Goal: Task Accomplishment & Management: Use online tool/utility

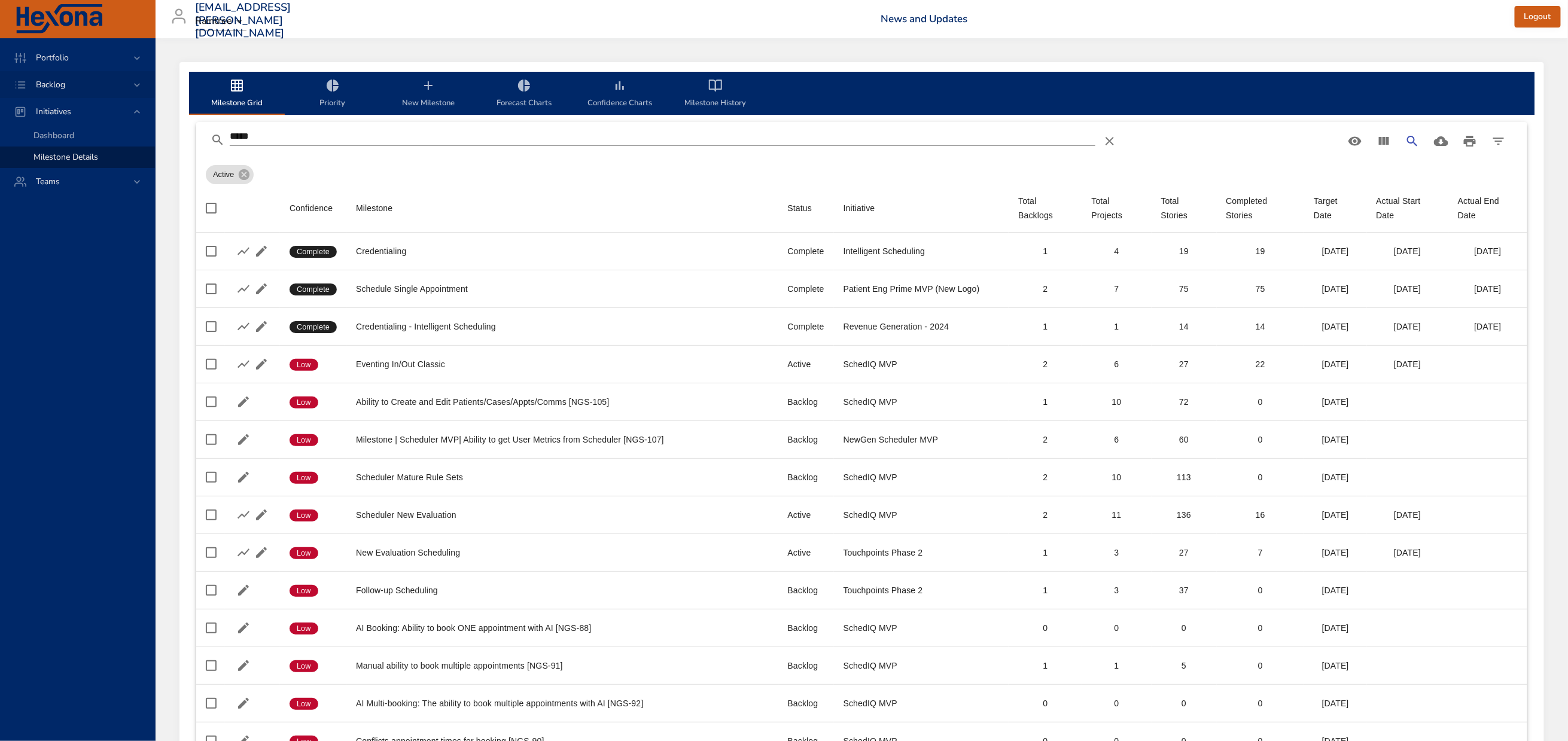
click at [54, 81] on div "Backlog" at bounding box center [79, 85] width 105 height 13
click at [55, 109] on span "Backlog Details" at bounding box center [62, 109] width 57 height 11
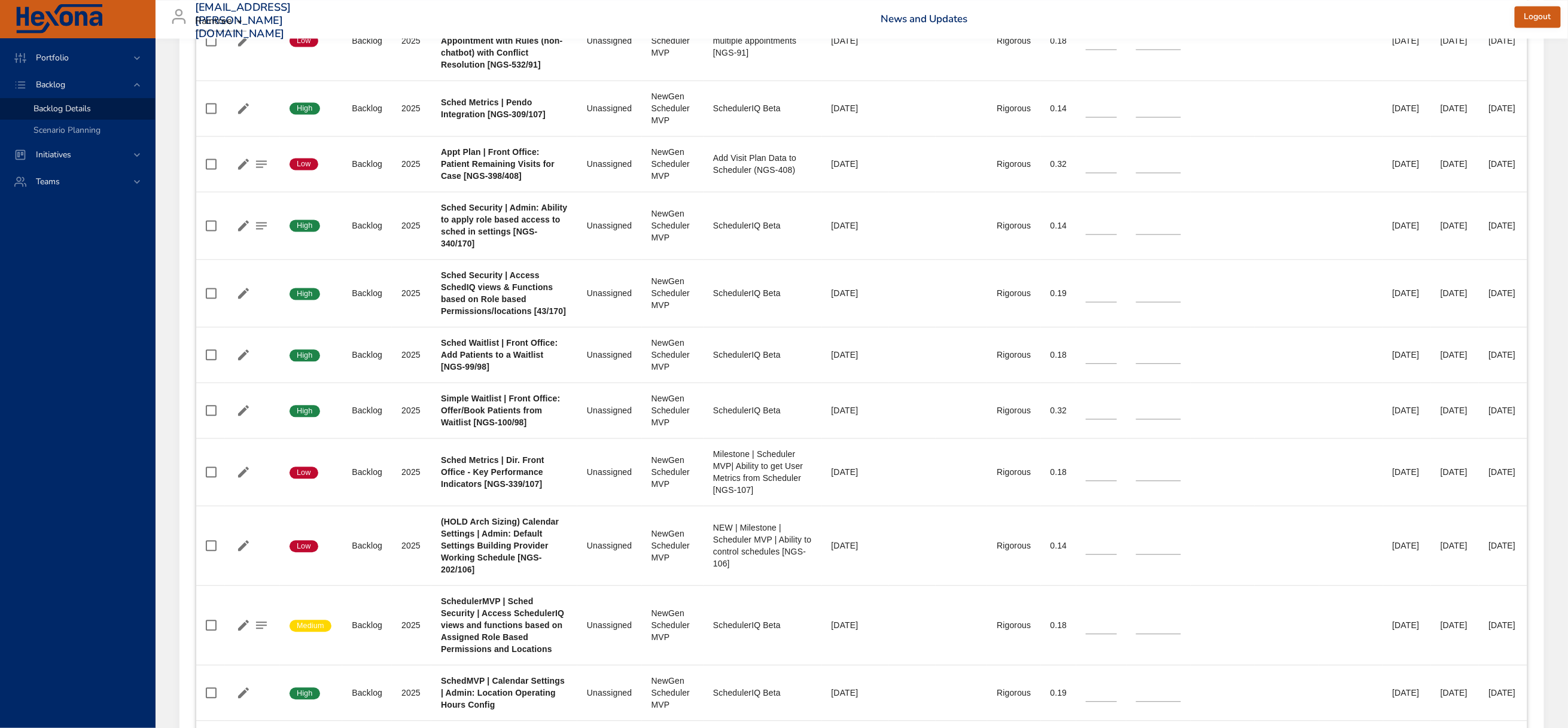
scroll to position [1704, 0]
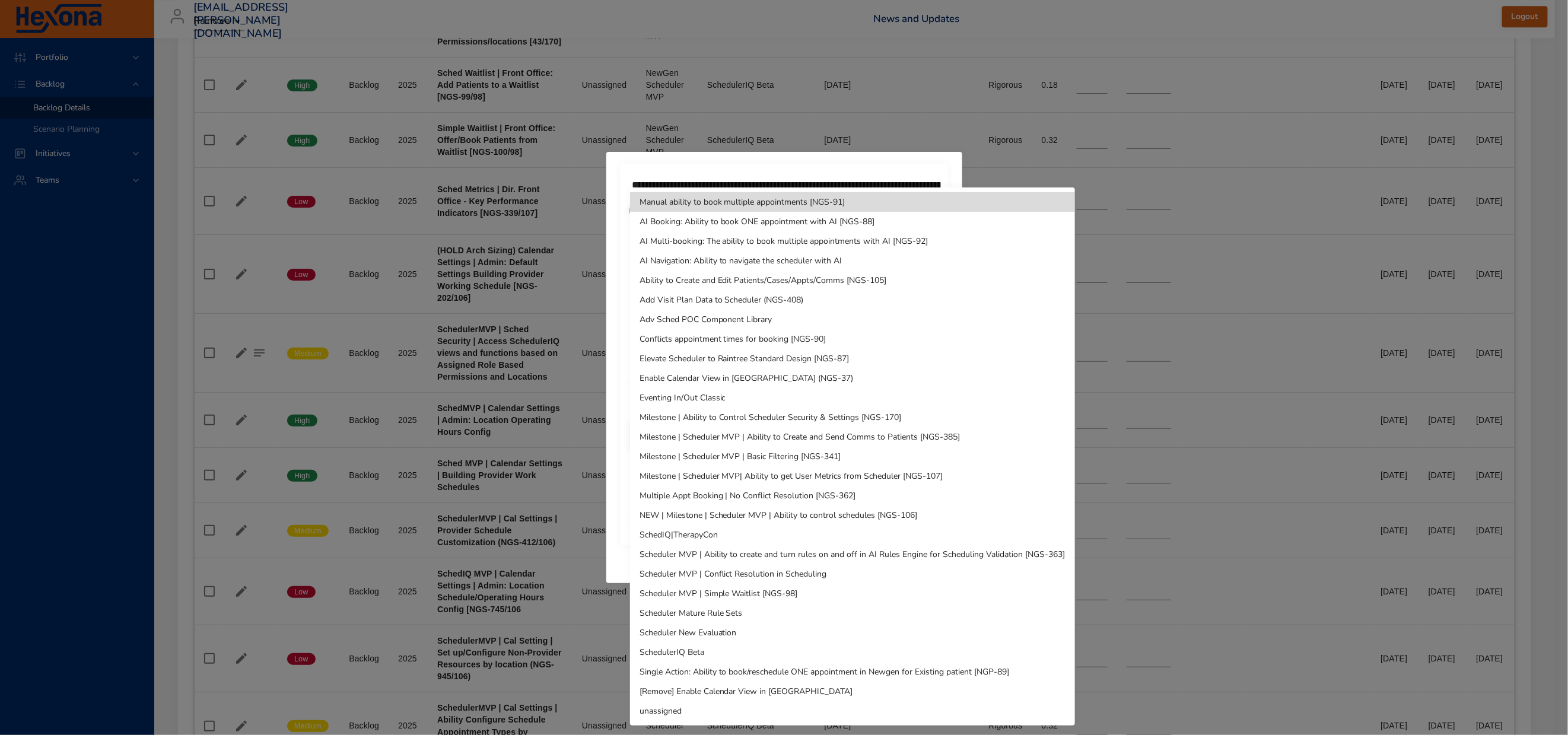
click at [712, 25] on div at bounding box center [784, 367] width 1568 height 735
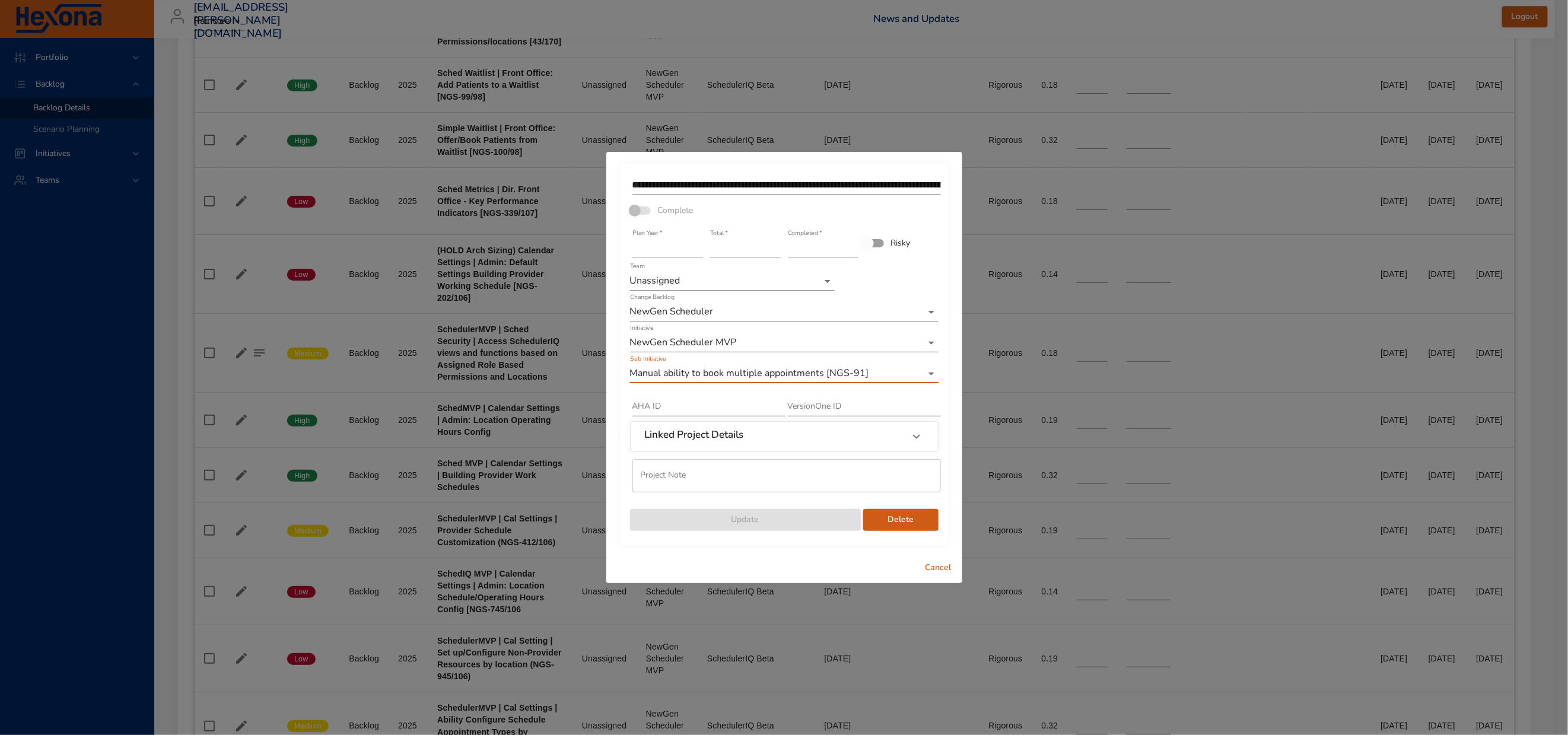
click at [712, 25] on div "**********" at bounding box center [784, 367] width 1568 height 735
click at [941, 576] on span "Cancel" at bounding box center [938, 568] width 28 height 15
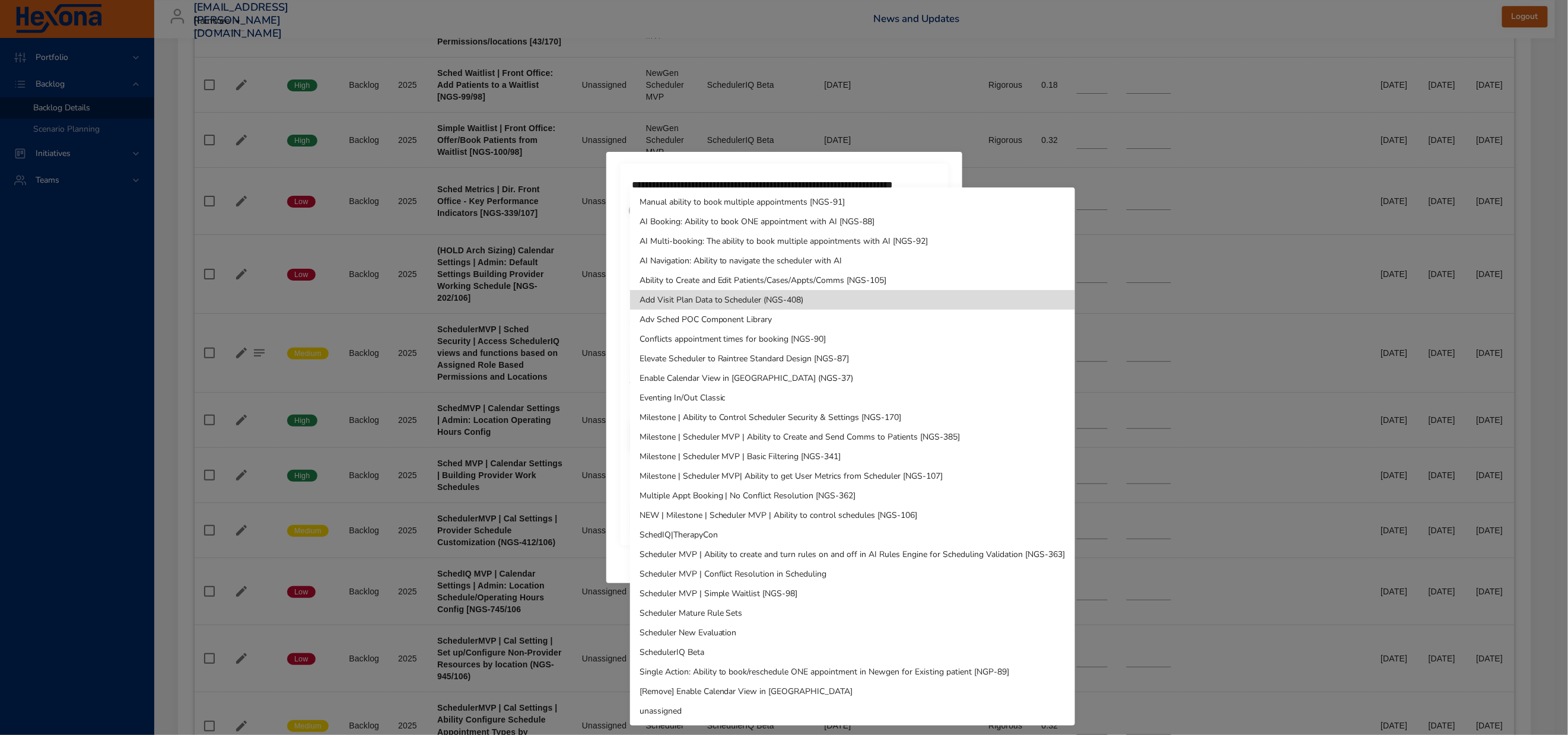
click at [691, 645] on li "SchedulerIQ Beta" at bounding box center [853, 652] width 445 height 19
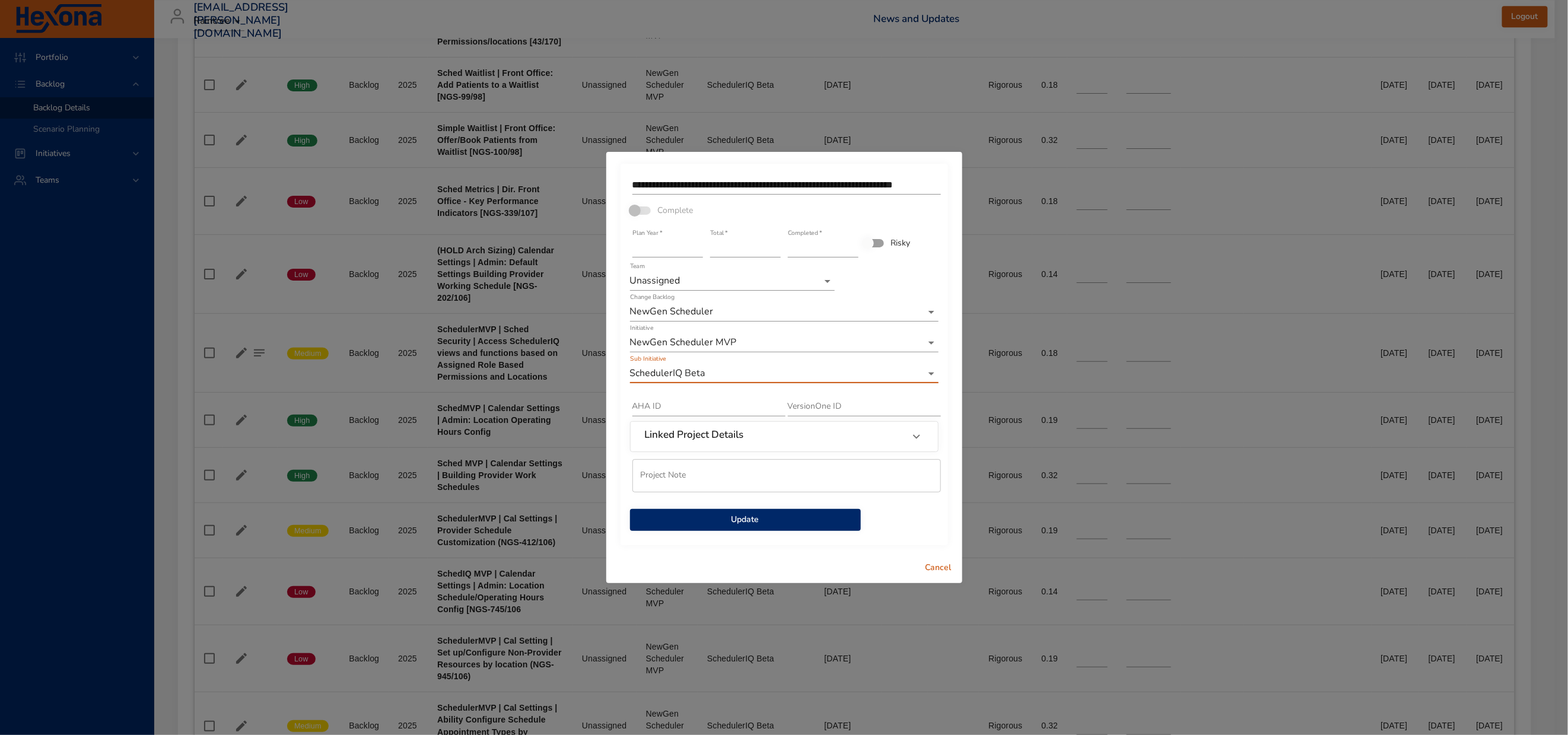
click at [797, 528] on span "Update" at bounding box center [745, 520] width 212 height 15
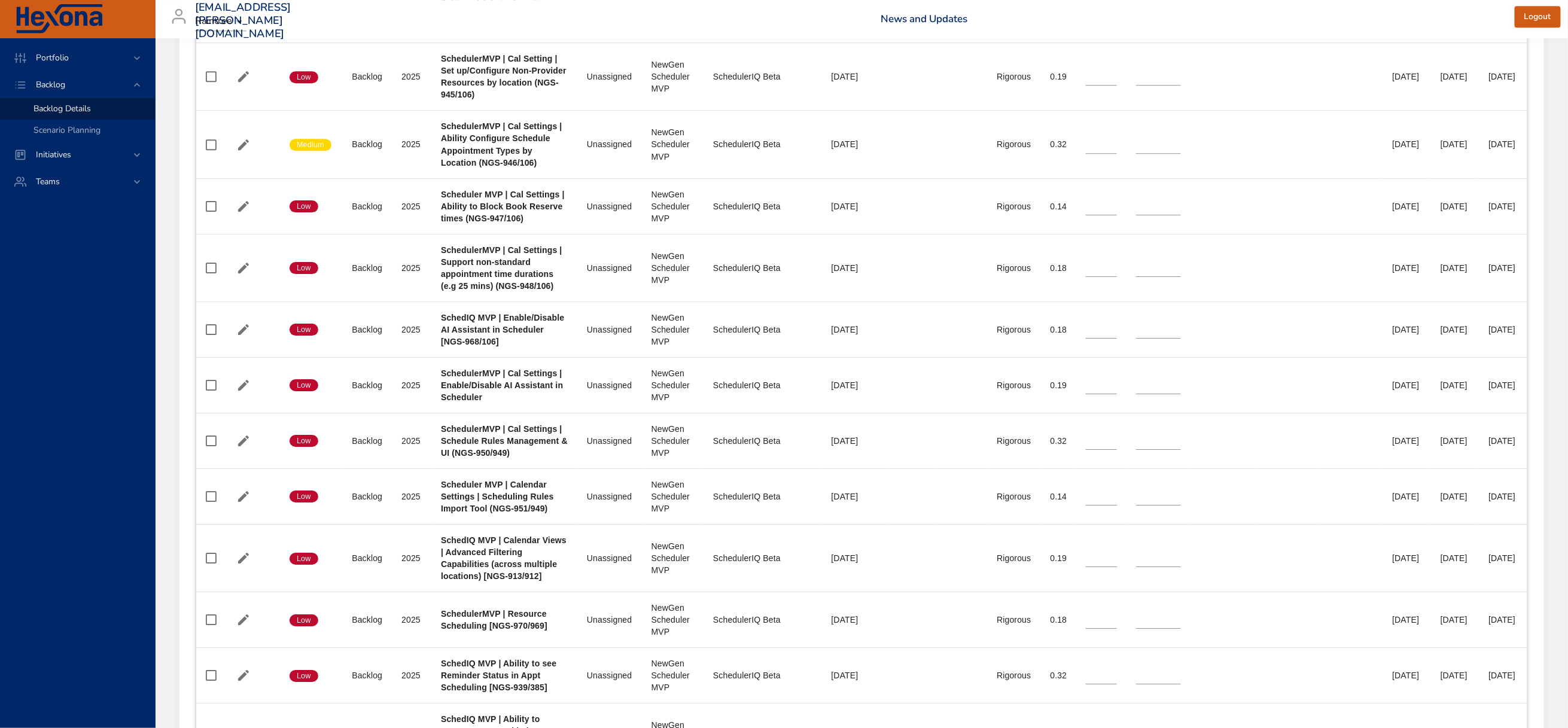
scroll to position [2332, 0]
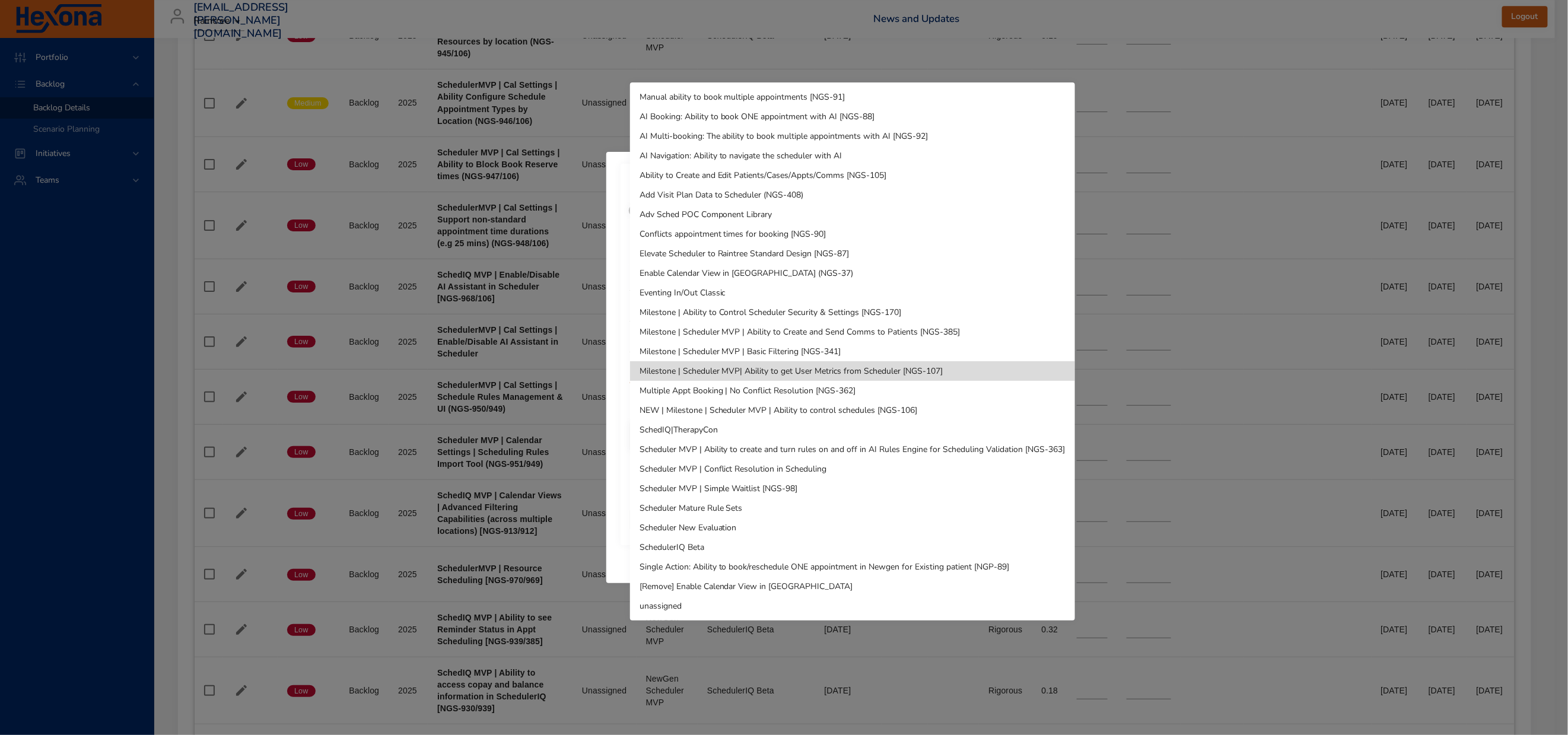
click at [702, 546] on li "SchedulerIQ Beta" at bounding box center [853, 547] width 445 height 19
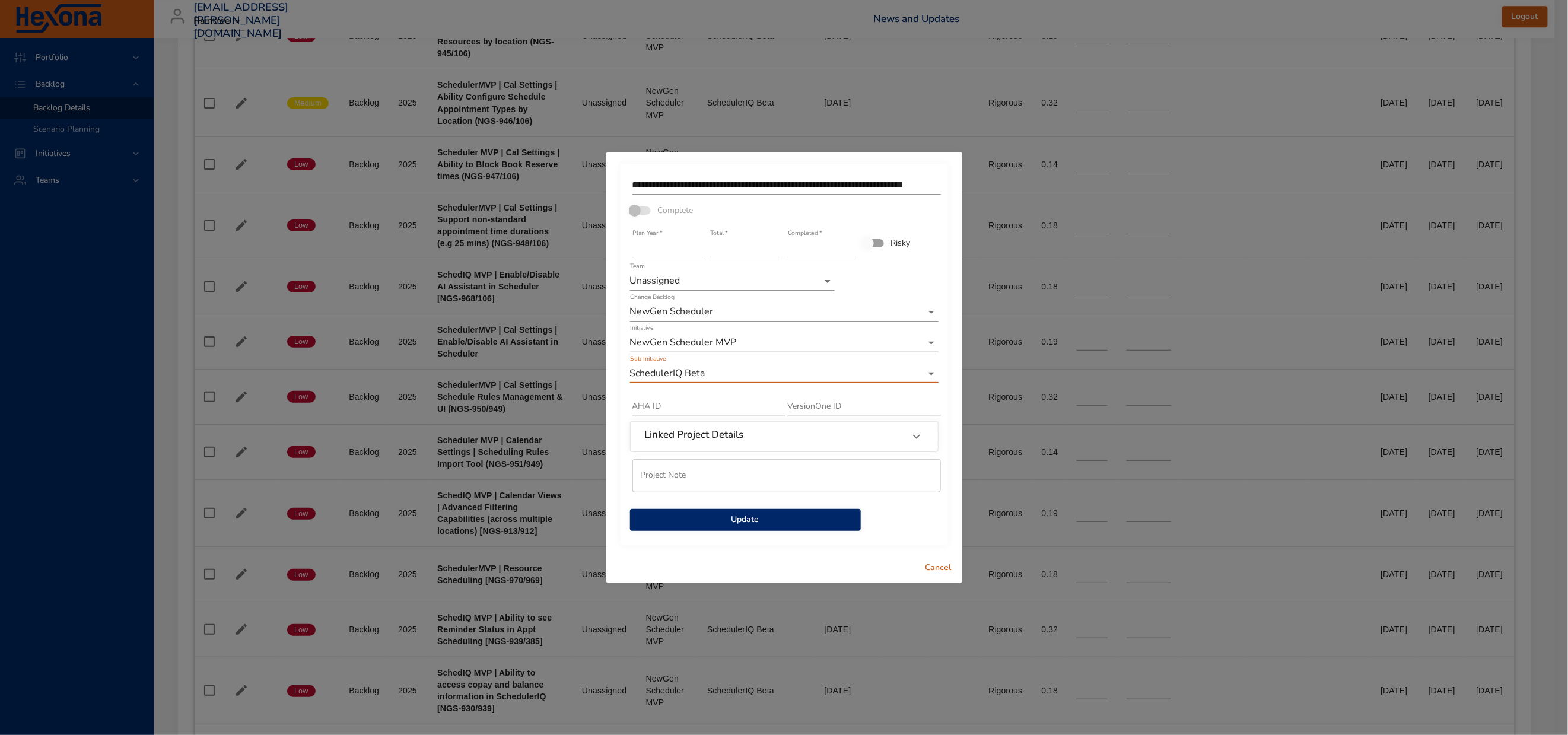
click at [736, 528] on span "Update" at bounding box center [745, 520] width 212 height 15
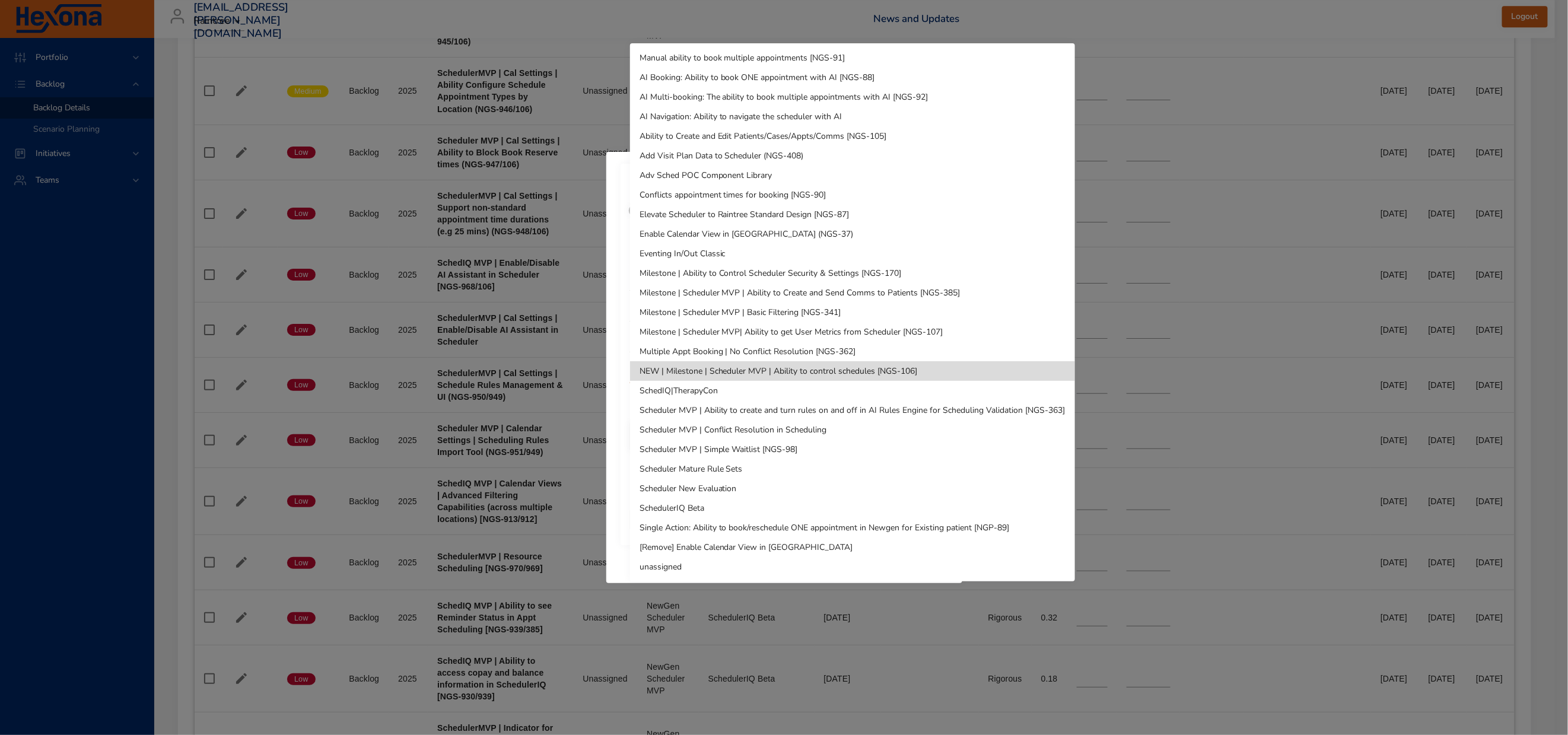
click at [715, 505] on li "SchedulerIQ Beta" at bounding box center [853, 508] width 445 height 19
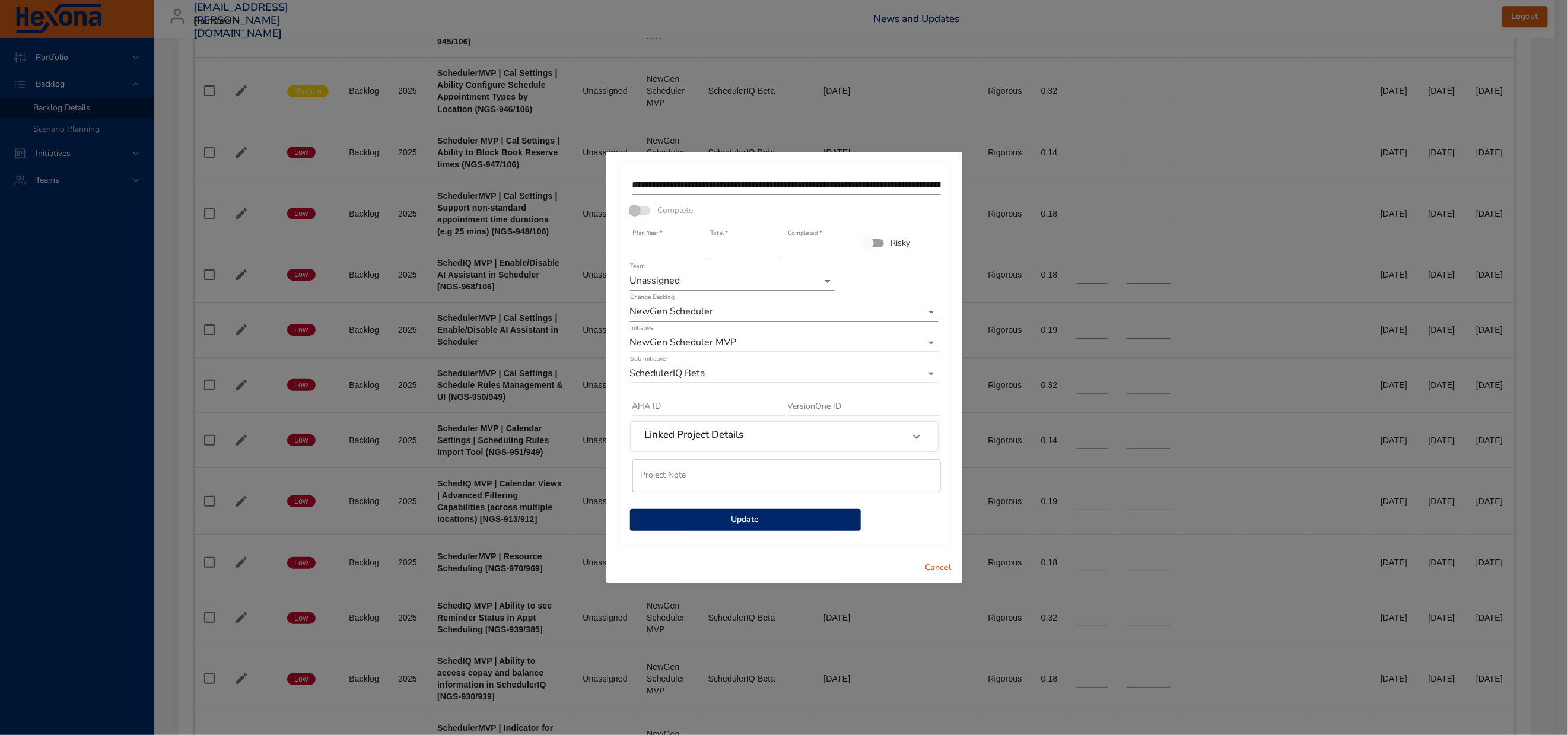
click at [756, 525] on span "Update" at bounding box center [745, 520] width 212 height 15
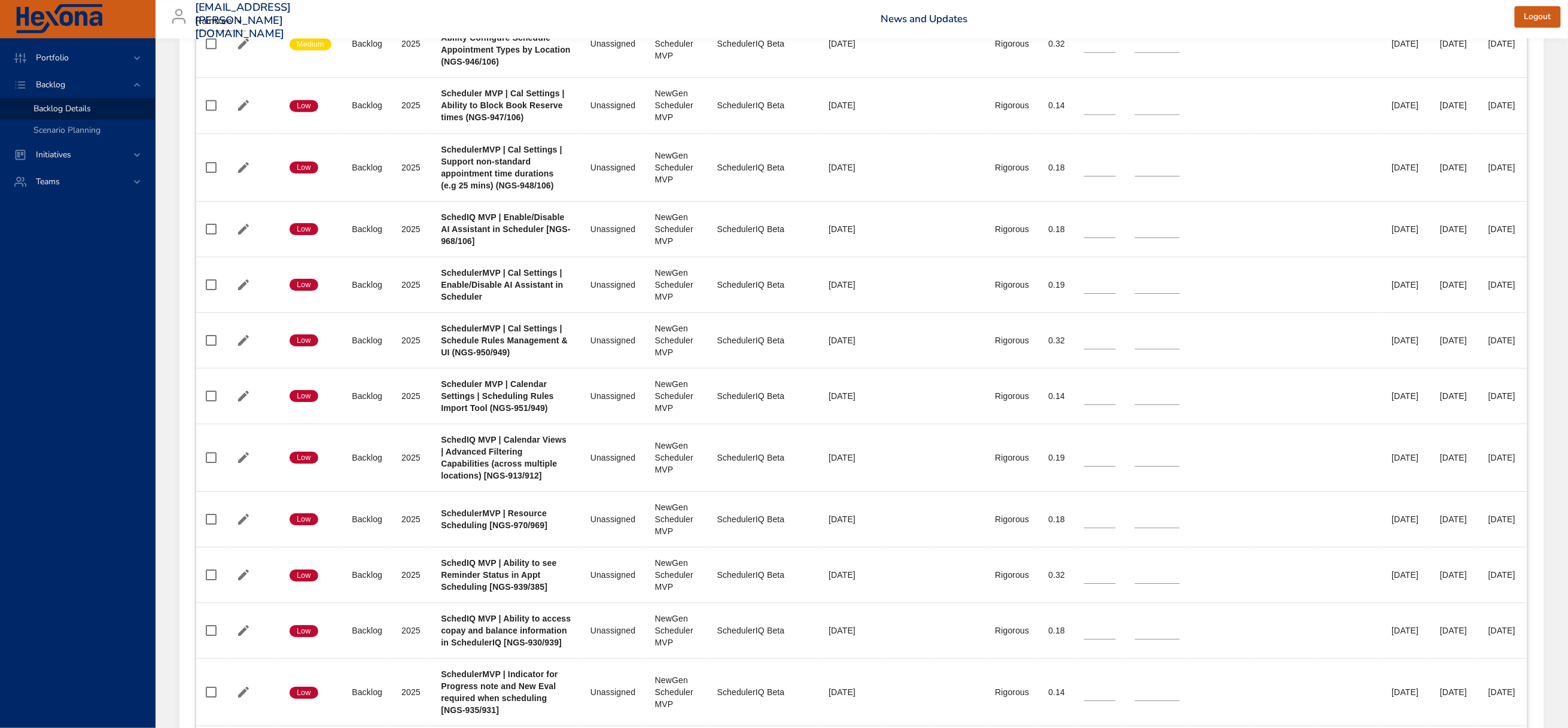
click at [1220, 18] on h6 "News and Updates" at bounding box center [1198, 19] width 634 height 12
click at [1325, 20] on h6 "News and Updates" at bounding box center [1198, 19] width 634 height 12
